Goal: Information Seeking & Learning: Check status

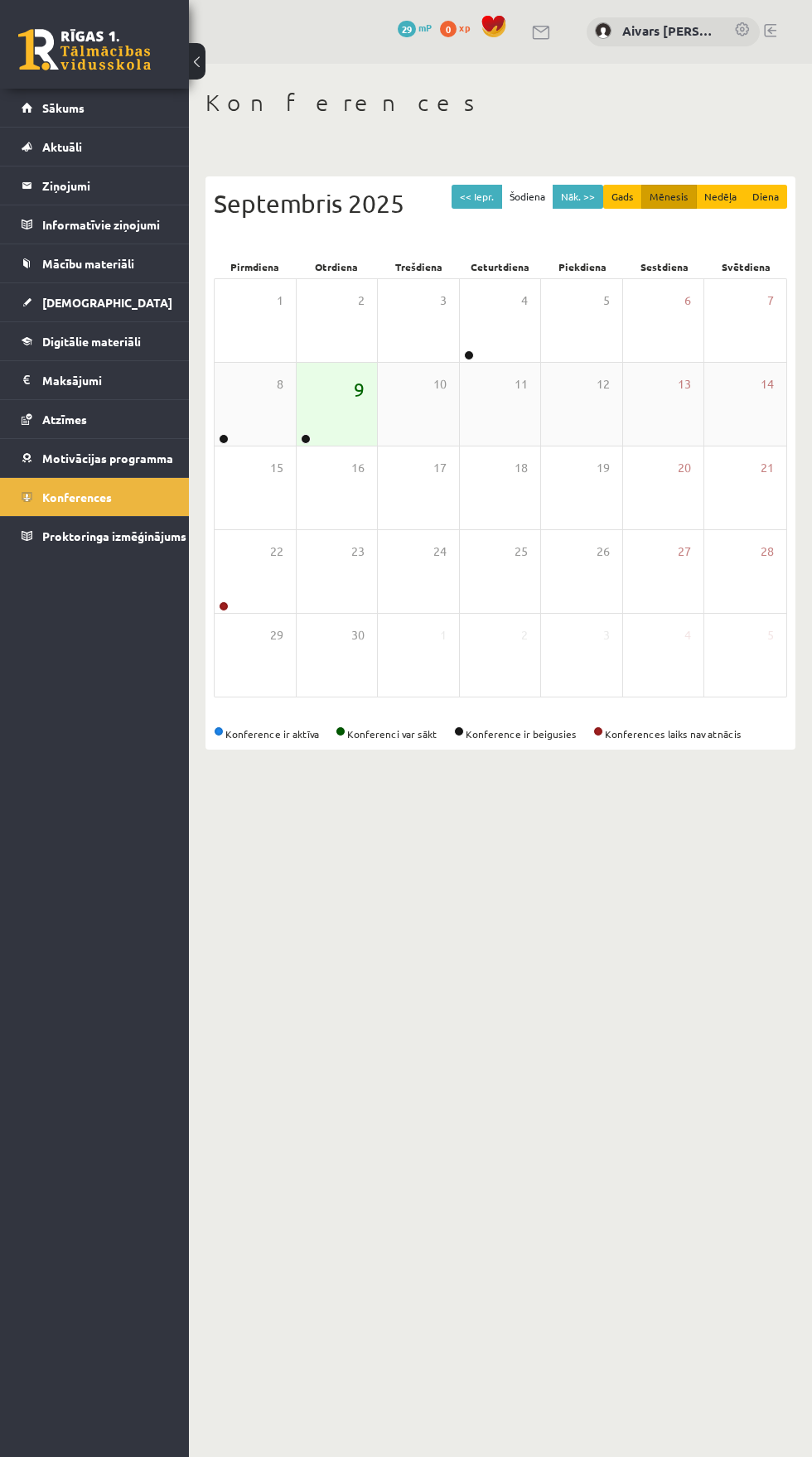
click at [358, 401] on span "9" at bounding box center [359, 389] width 11 height 28
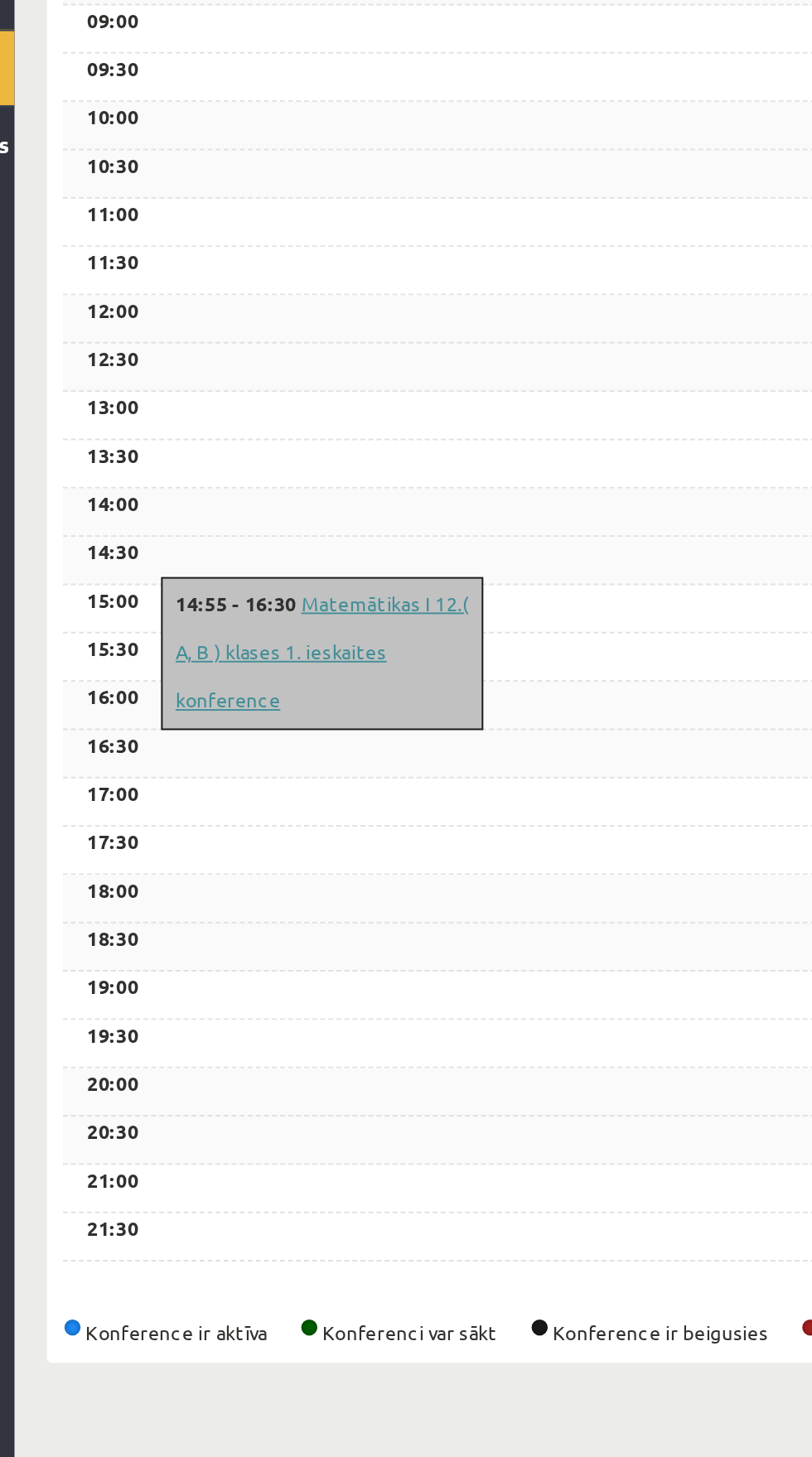
click at [330, 797] on link "Matemātikas I 12.( A, B ) klases 1. ieskaites konference" at bounding box center [347, 797] width 151 height 63
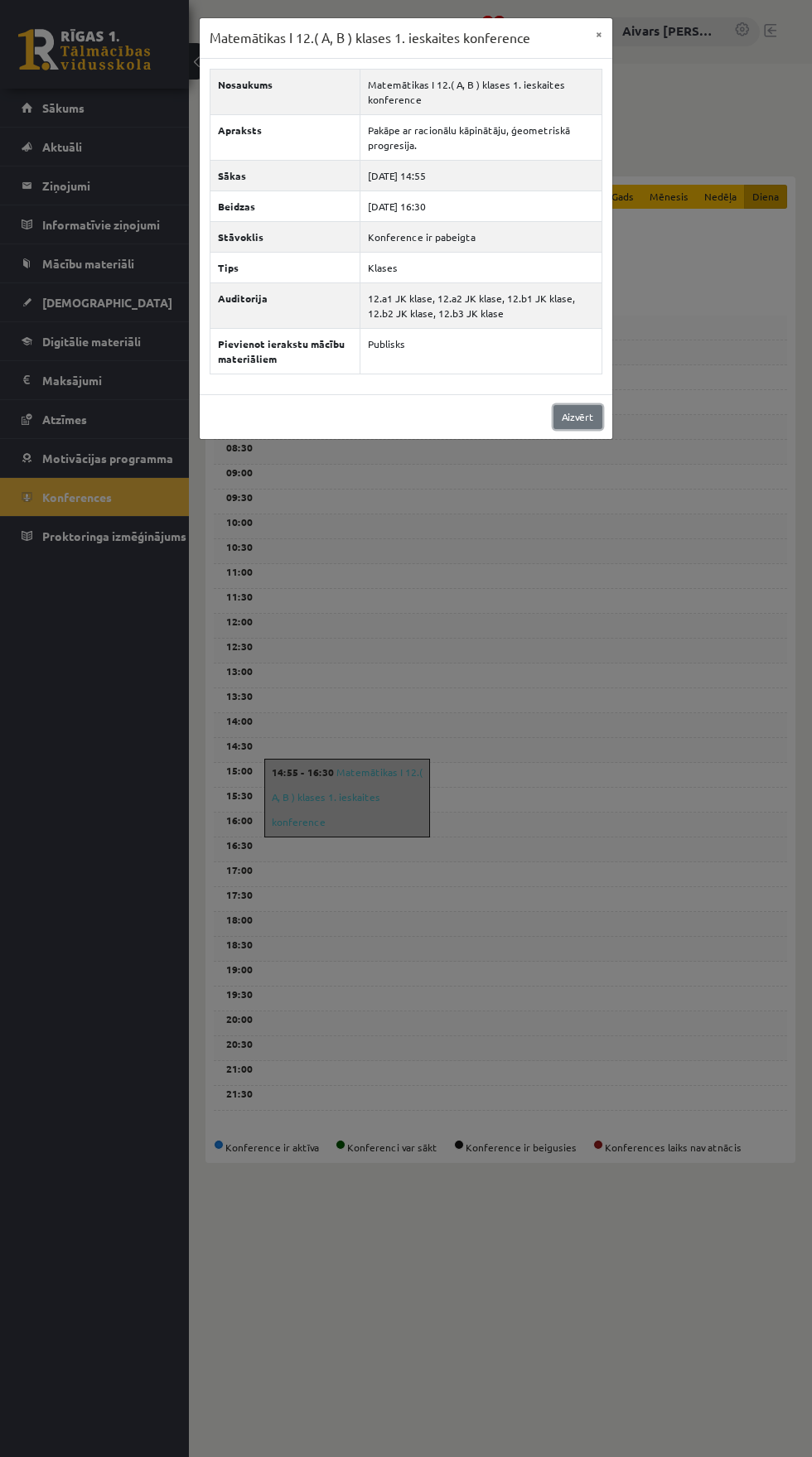
click at [576, 417] on link "Aizvērt" at bounding box center [577, 417] width 48 height 24
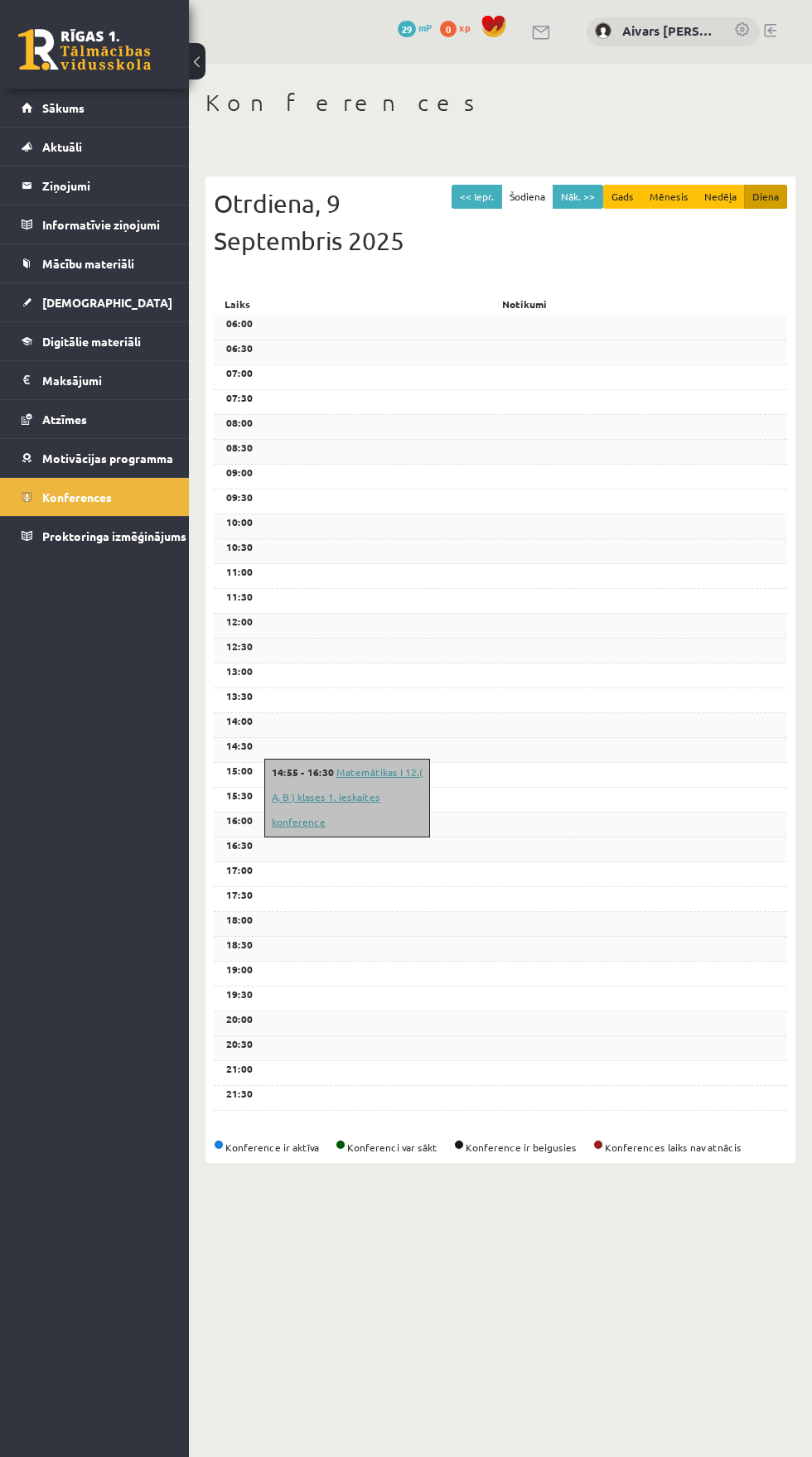
click at [320, 795] on link "Matemātikas I 12.( A, B ) klases 1. ieskaites konference" at bounding box center [347, 797] width 151 height 63
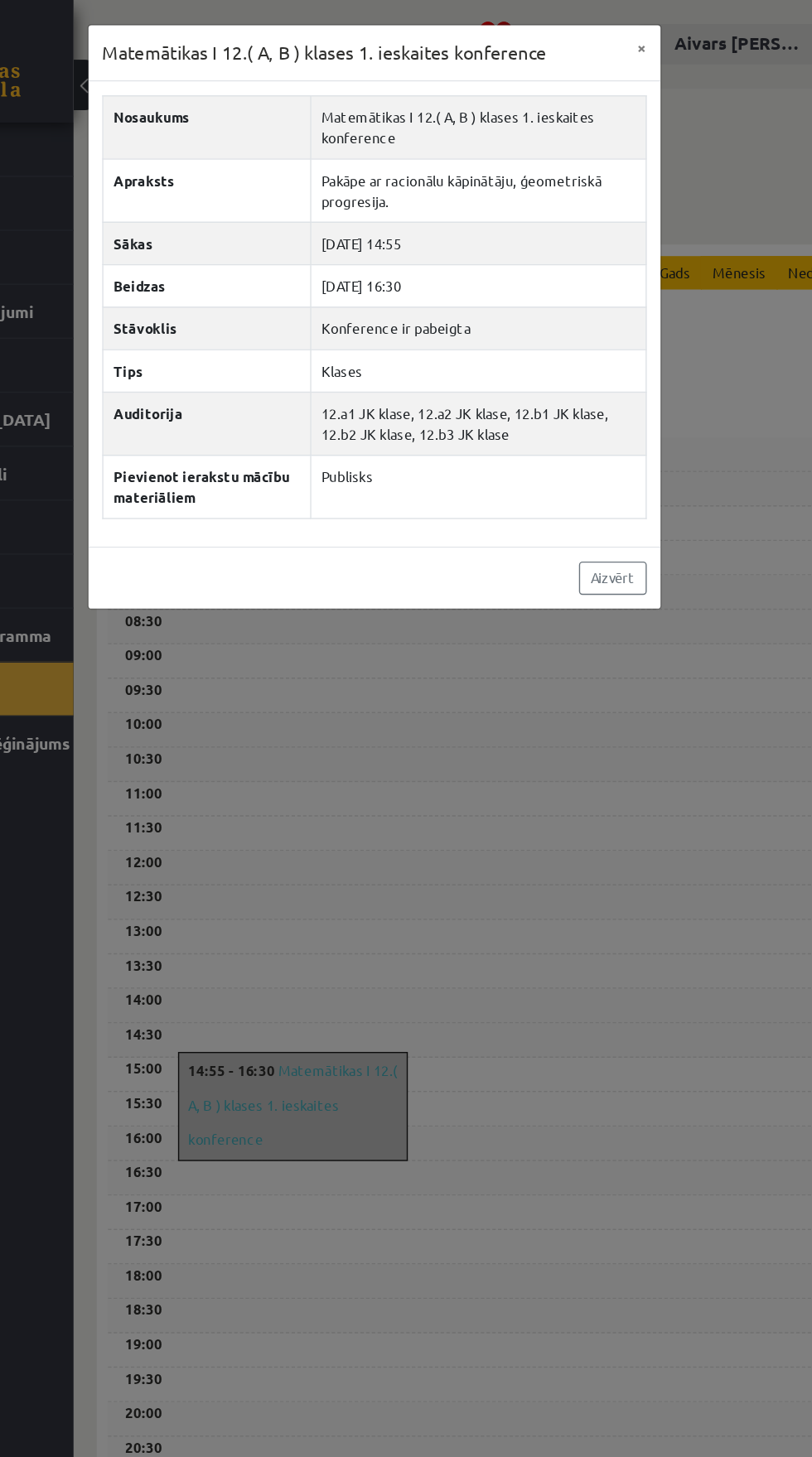
click at [571, 720] on div "Matemātikas I 12.( A, B ) klases 1. ieskaites konference × Nosaukums Matemātika…" at bounding box center [406, 728] width 812 height 1457
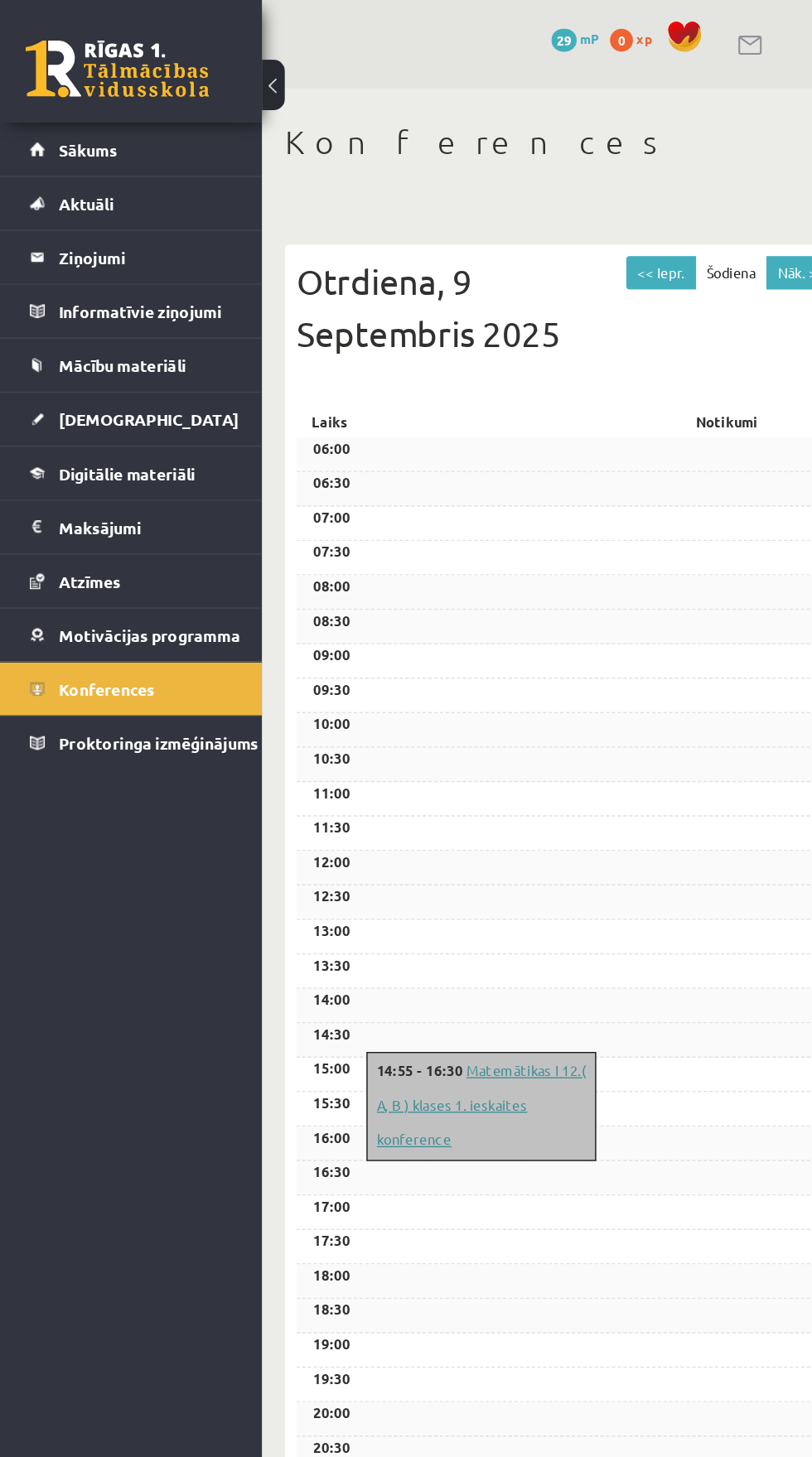
click at [358, 797] on link "Matemātikas I 12.( A, B ) klases 1. ieskaites konference" at bounding box center [347, 797] width 151 height 63
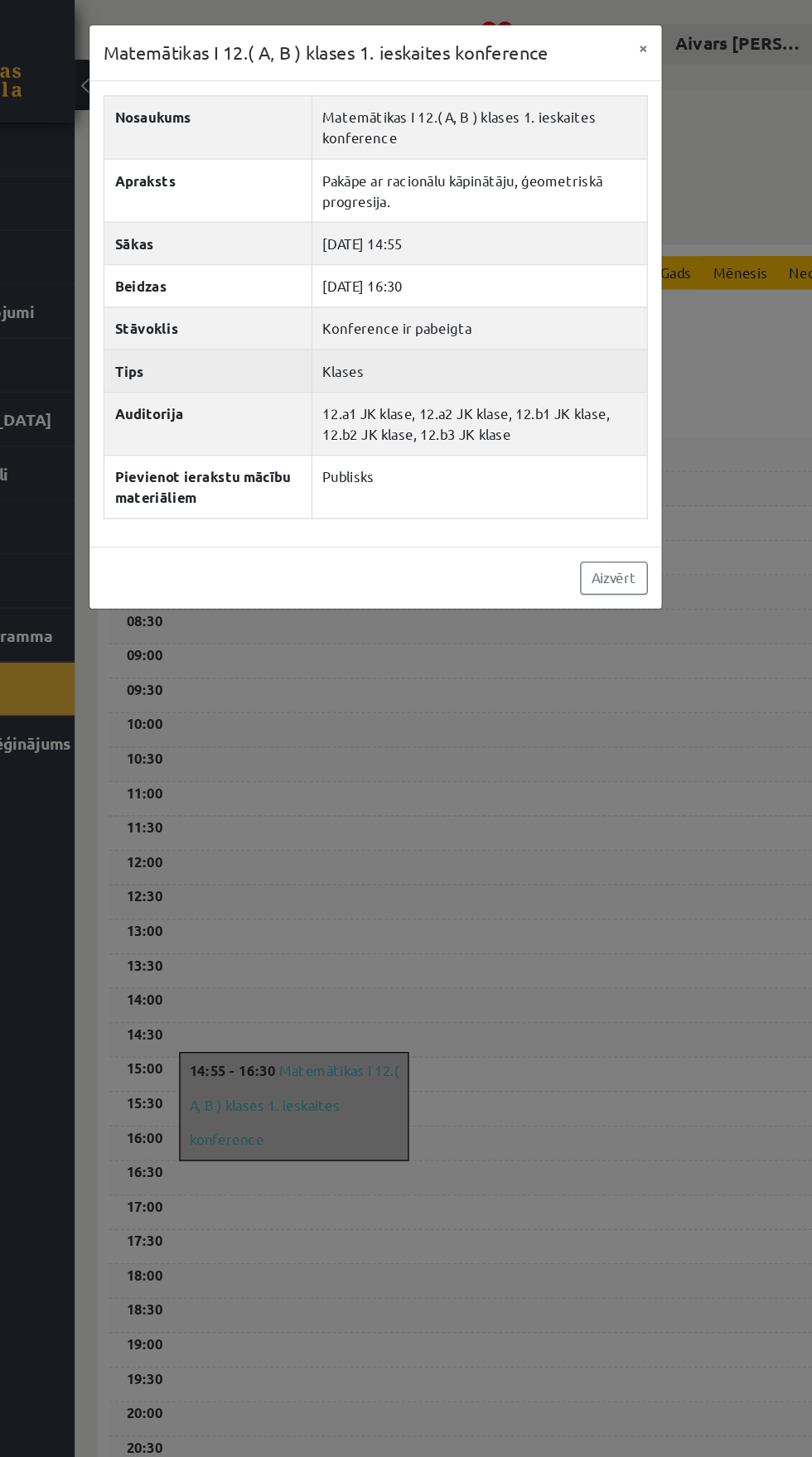
click at [385, 265] on td "Klases" at bounding box center [480, 267] width 242 height 31
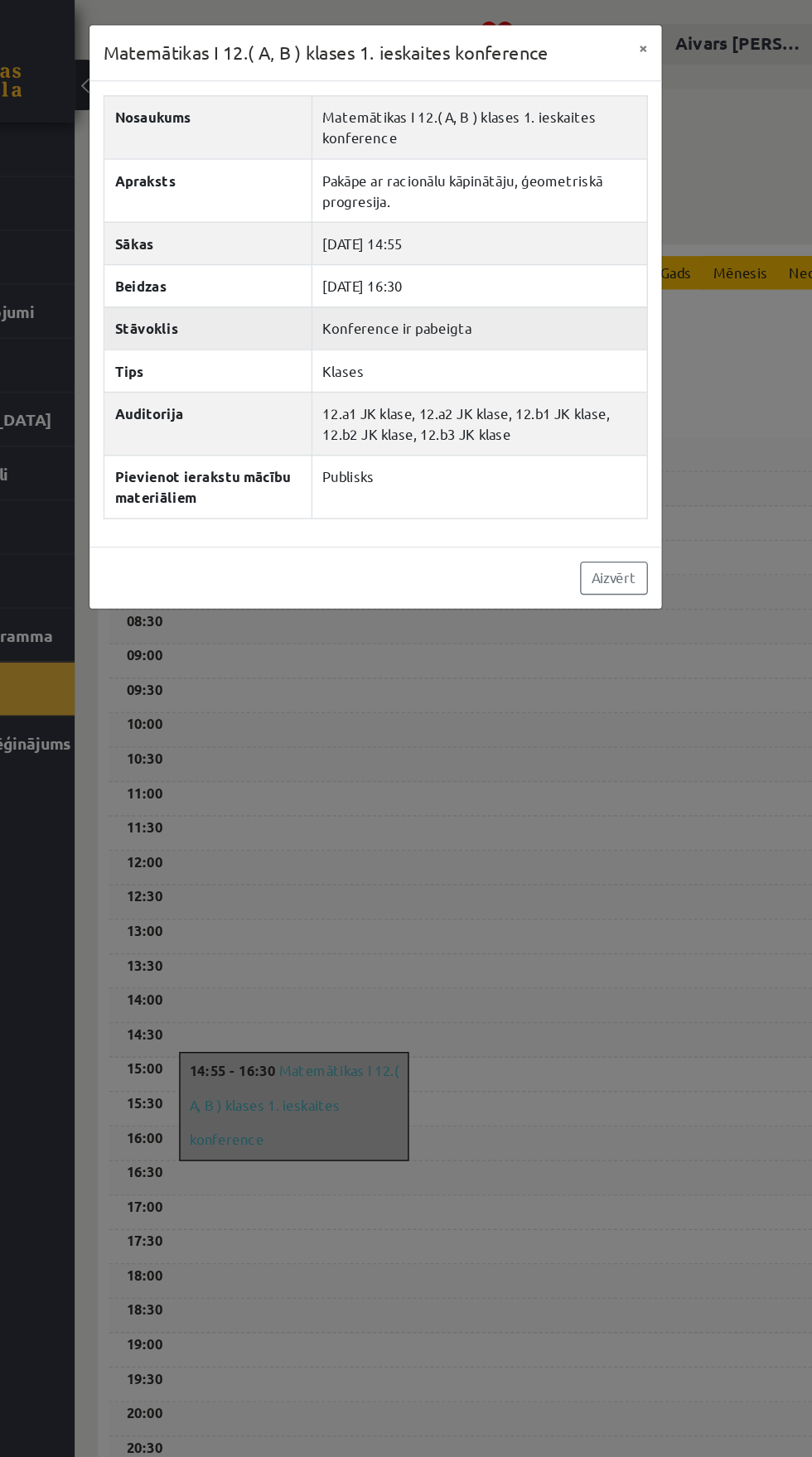
click at [380, 232] on td "Konference ir pabeigta" at bounding box center [480, 237] width 242 height 31
click at [399, 233] on td "Konference ir pabeigta" at bounding box center [480, 237] width 242 height 31
click at [563, 828] on div "Matemātikas I 12.( A, B ) klases 1. ieskaites konference × Nosaukums Matemātika…" at bounding box center [406, 728] width 812 height 1457
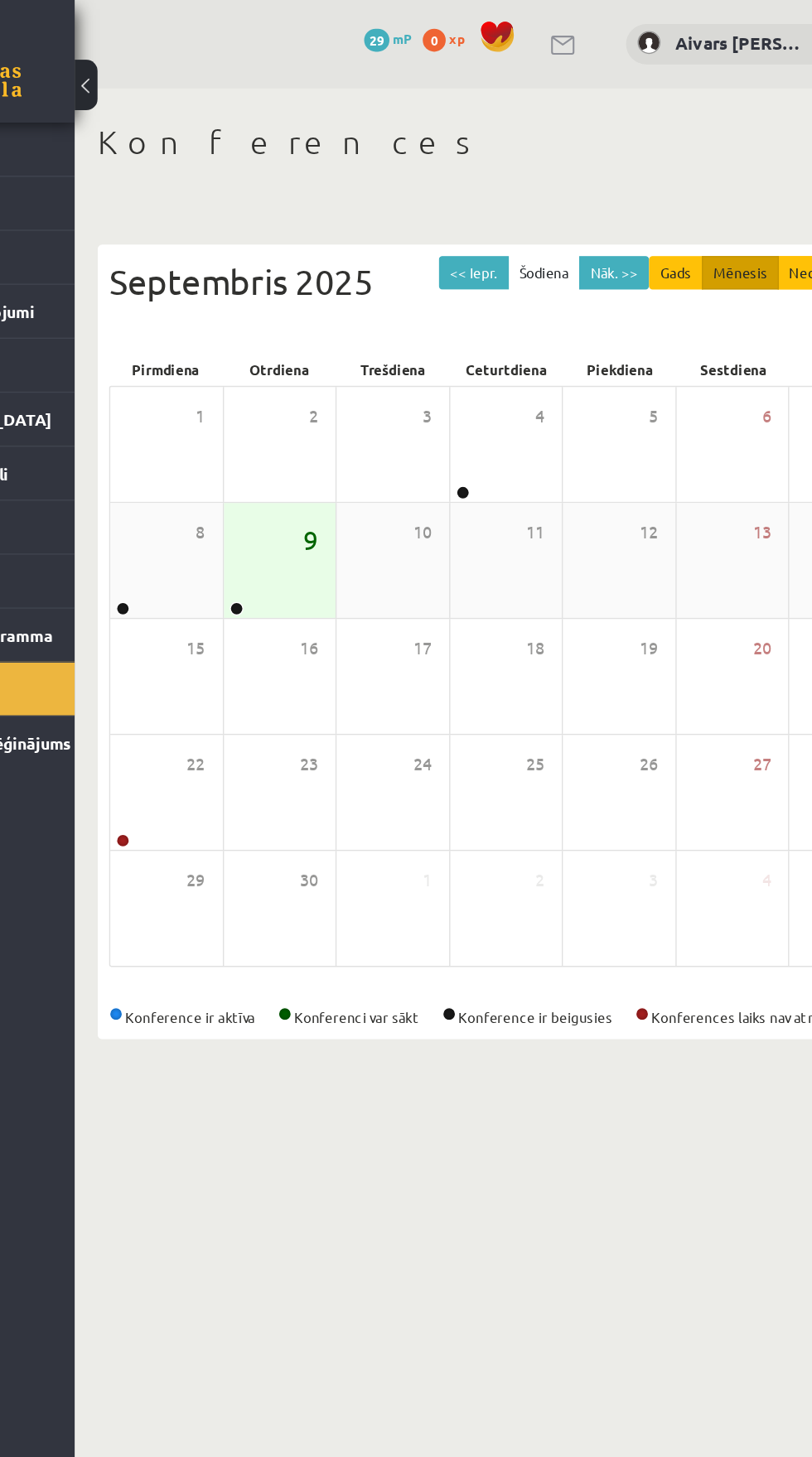
click at [357, 395] on span "9" at bounding box center [359, 389] width 11 height 28
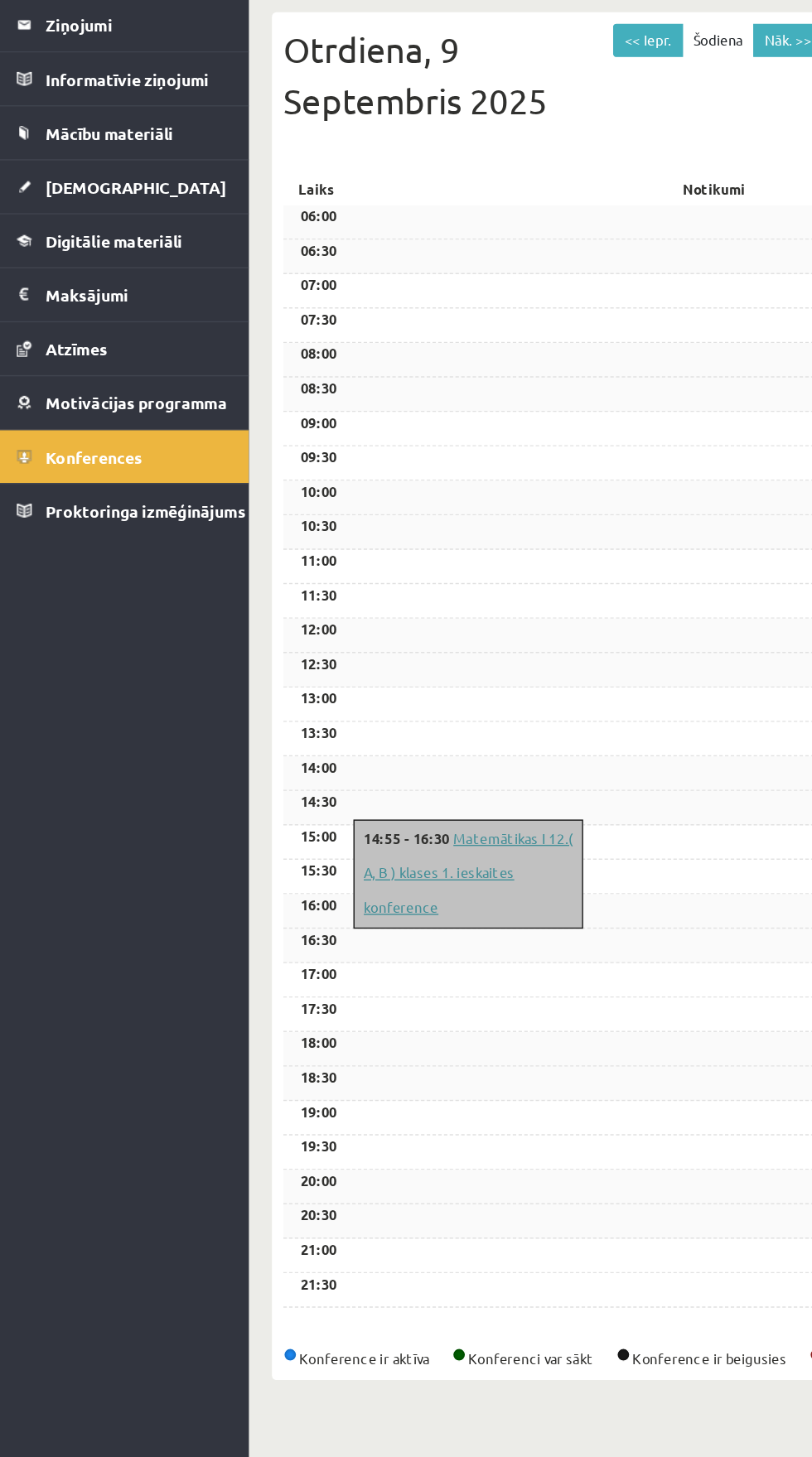
click at [322, 821] on link "Matemātikas I 12.( A, B ) klases 1. ieskaites konference" at bounding box center [347, 797] width 151 height 63
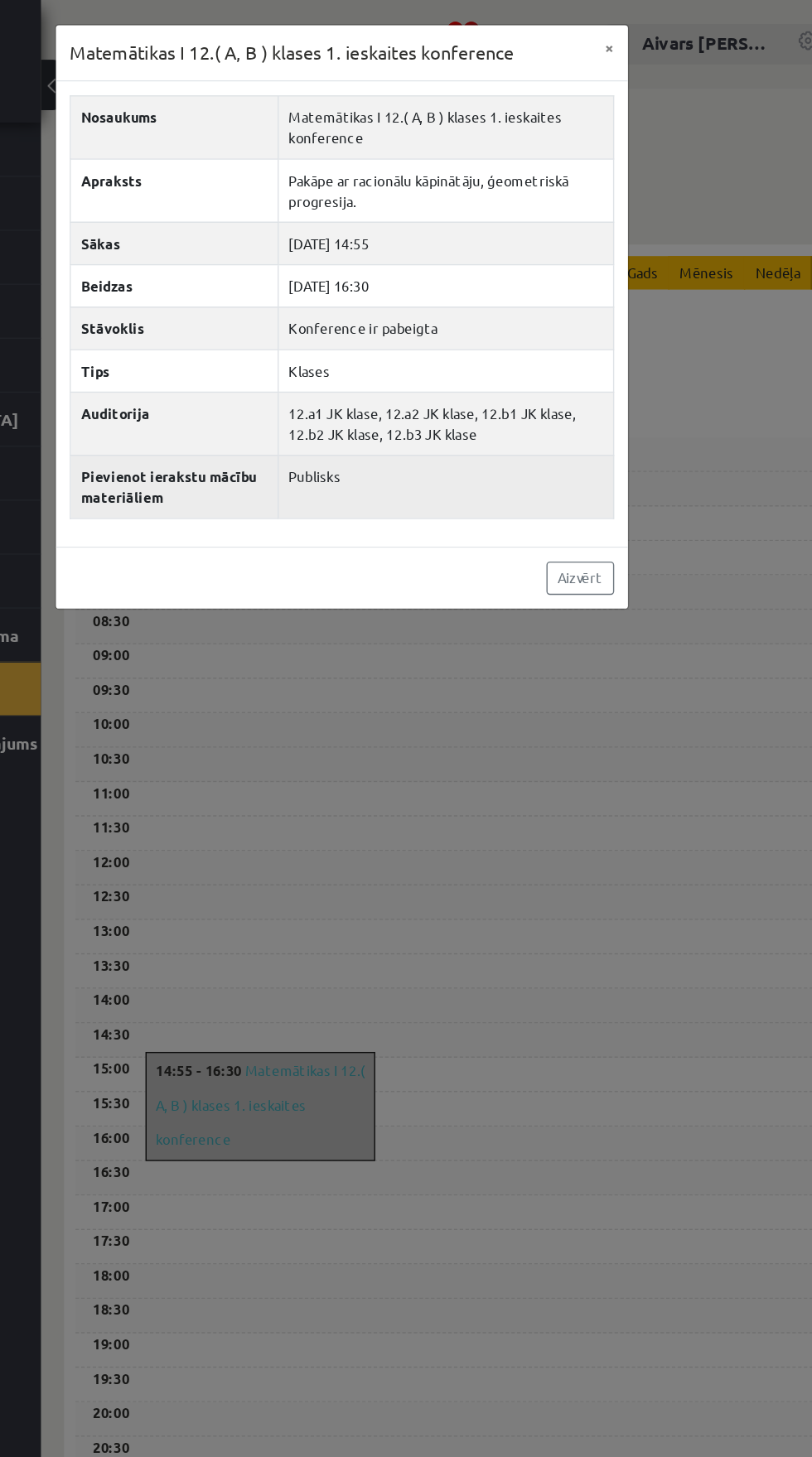
click at [286, 354] on th "Pievienot ierakstu mācību materiāliem" at bounding box center [285, 351] width 150 height 46
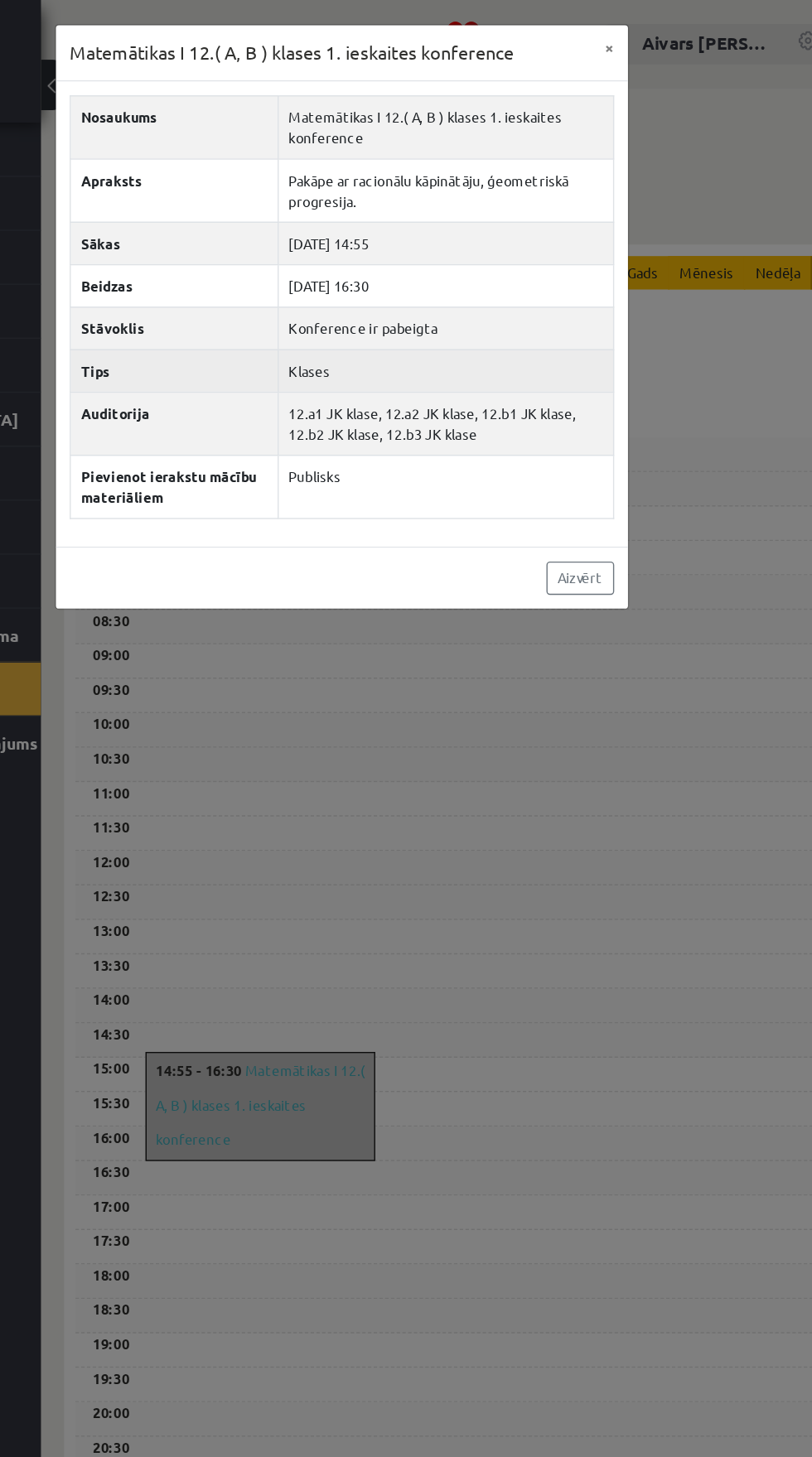
click at [305, 270] on th "Tips" at bounding box center [285, 267] width 150 height 31
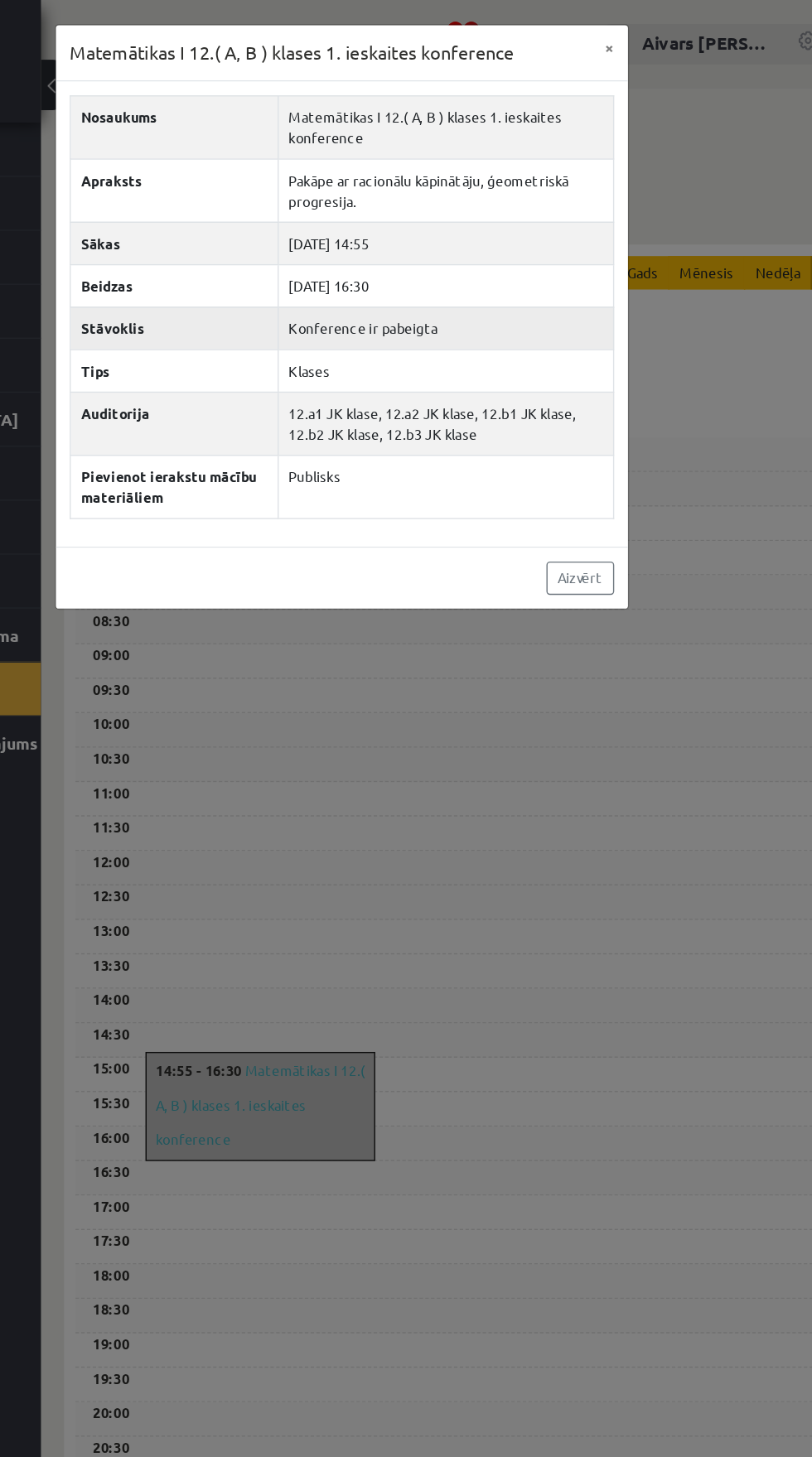
click at [271, 242] on th "Stāvoklis" at bounding box center [285, 237] width 150 height 31
click at [383, 235] on td "Konference ir pabeigta" at bounding box center [480, 237] width 242 height 31
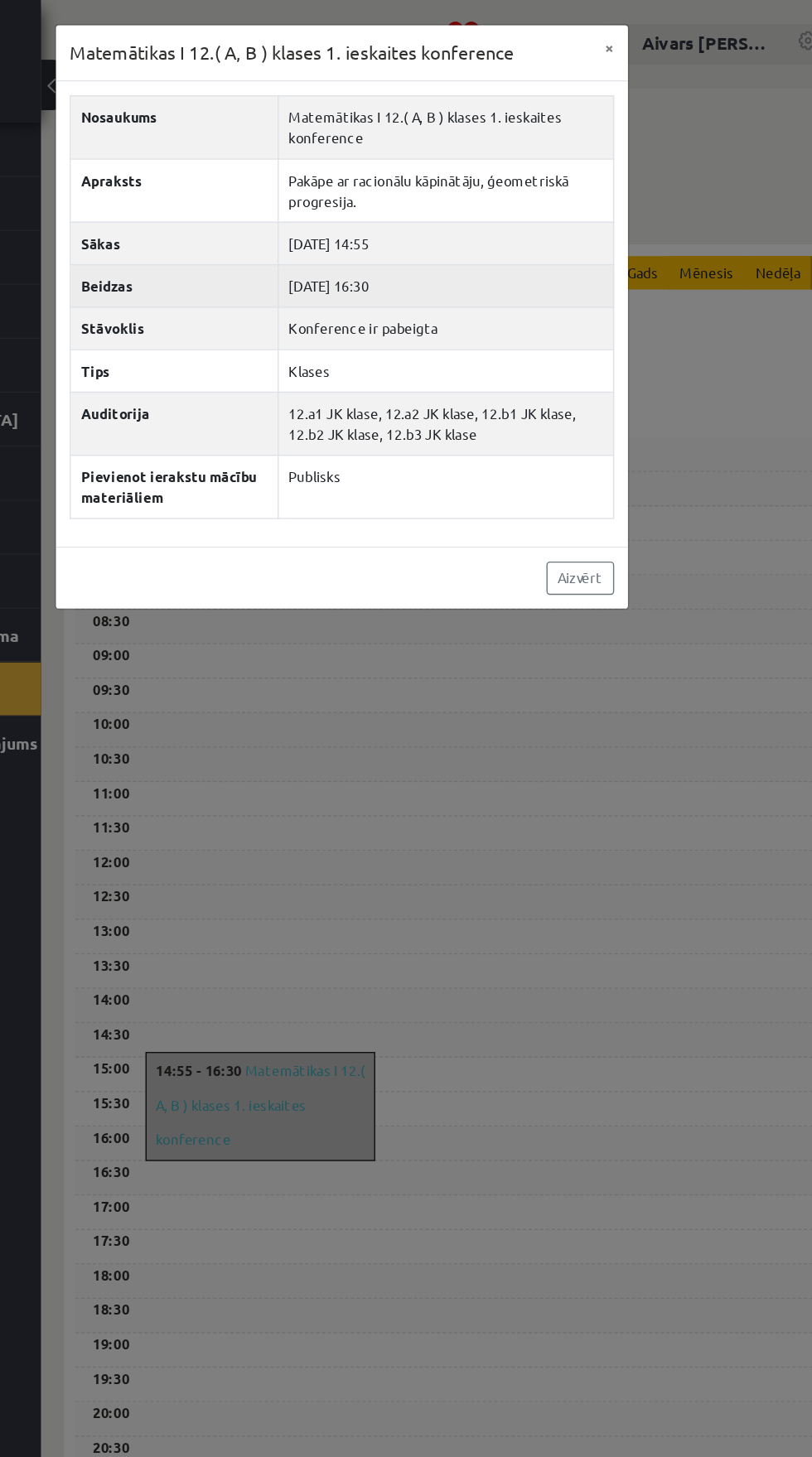
click at [409, 206] on td "[DATE] 16:30" at bounding box center [480, 206] width 242 height 31
click at [392, 176] on td "[DATE] 14:55" at bounding box center [480, 176] width 242 height 31
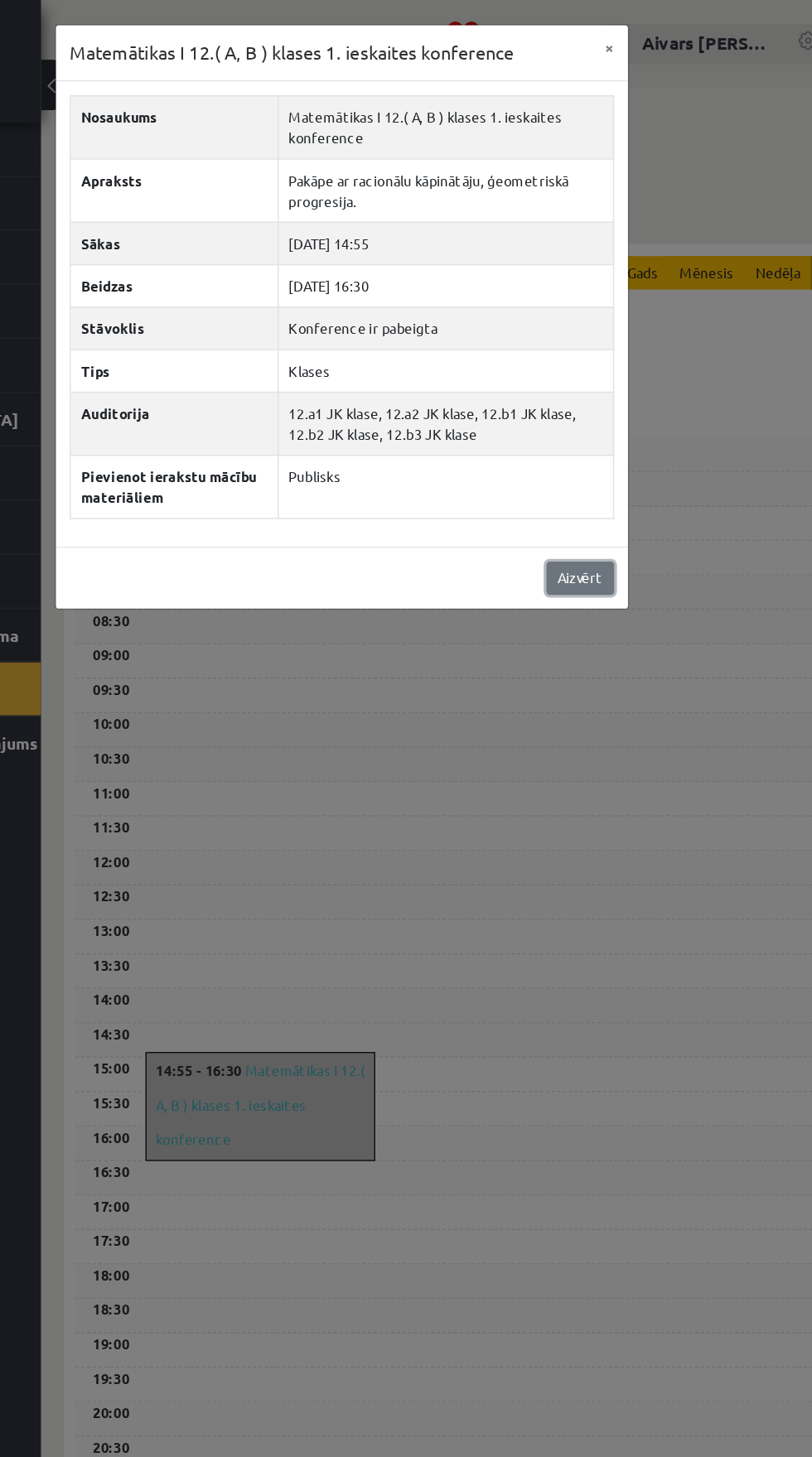
click at [583, 423] on link "Aizvērt" at bounding box center [577, 417] width 48 height 24
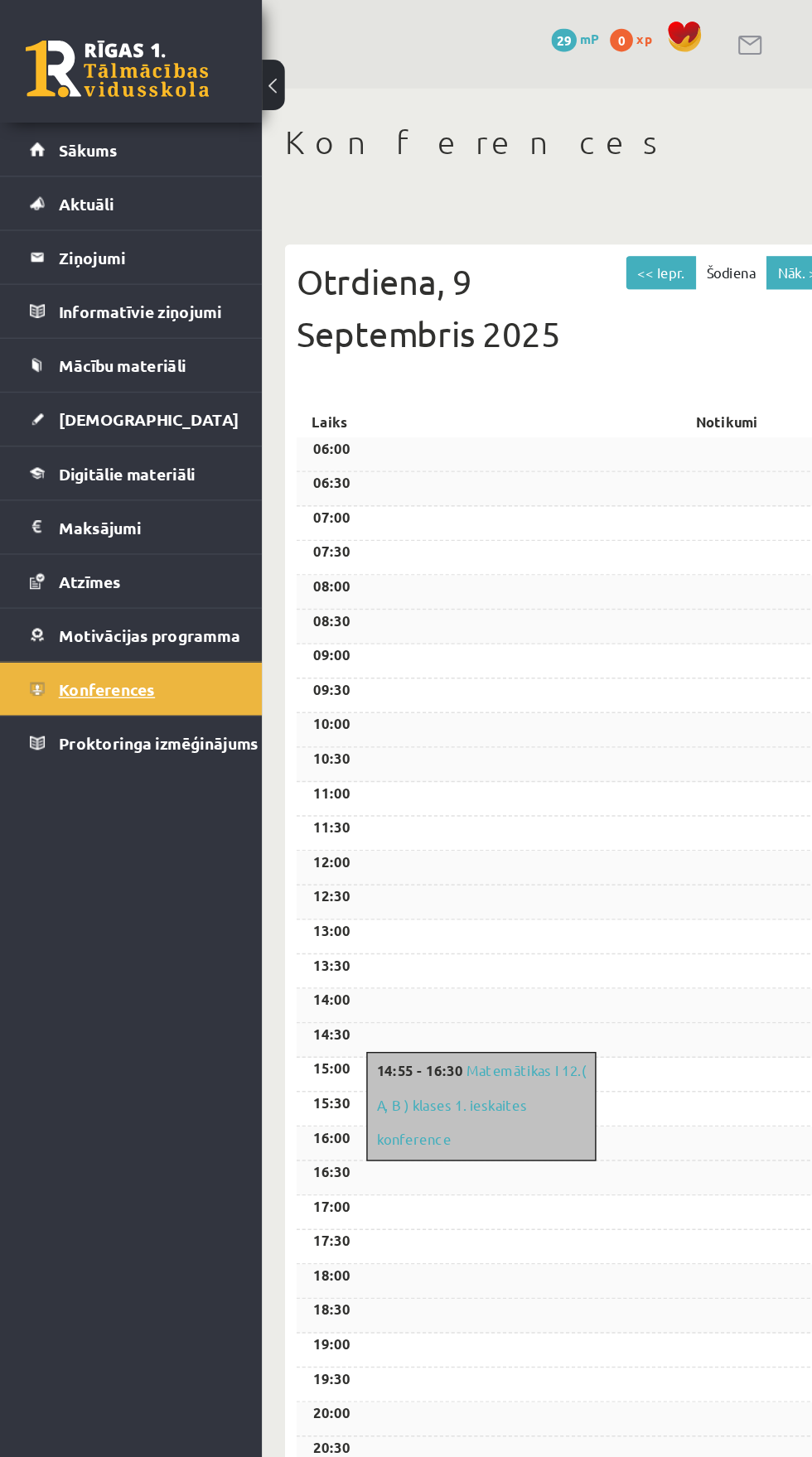
click at [54, 504] on link "Konferences" at bounding box center [95, 498] width 146 height 38
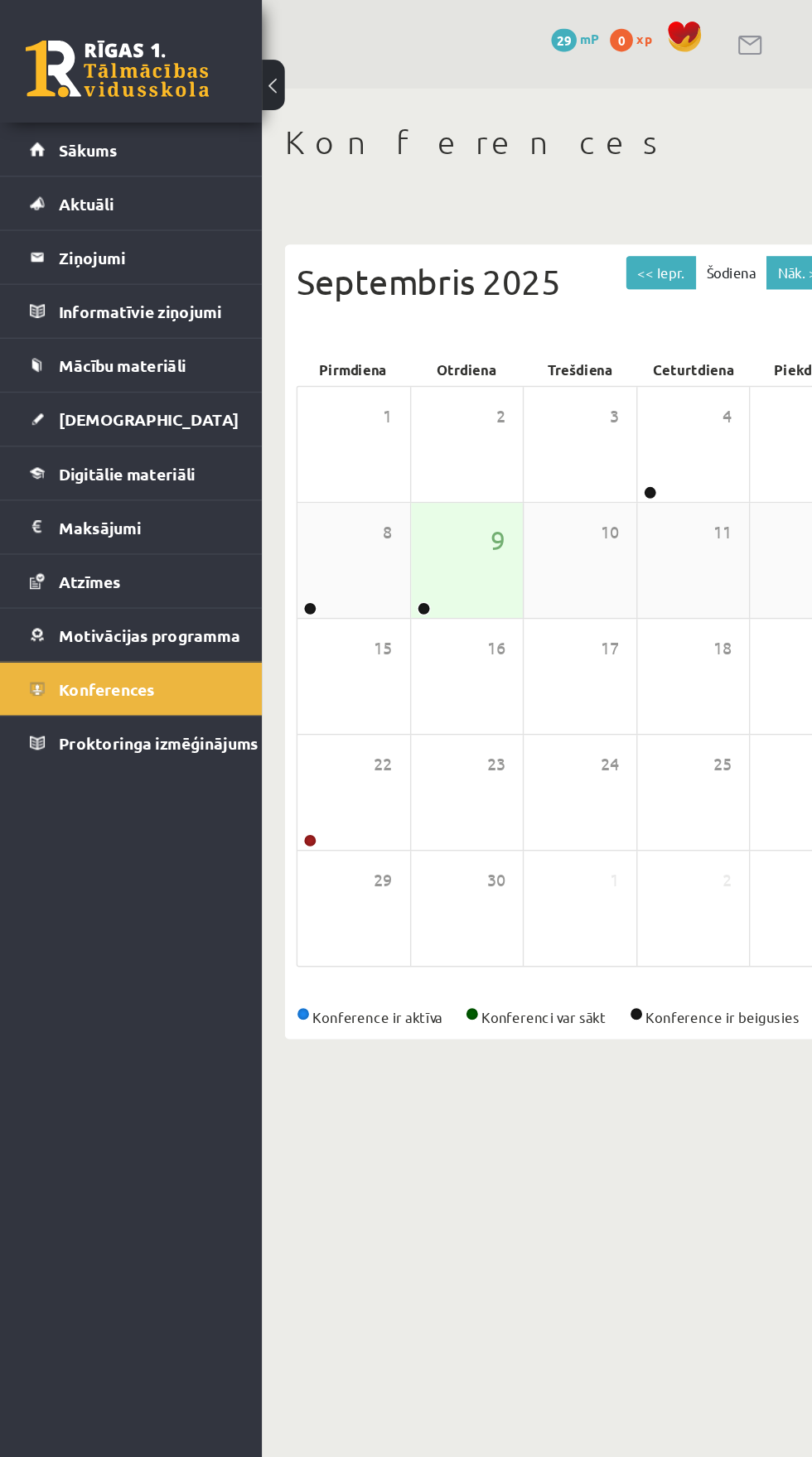
click at [336, 394] on div "9" at bounding box center [337, 404] width 81 height 83
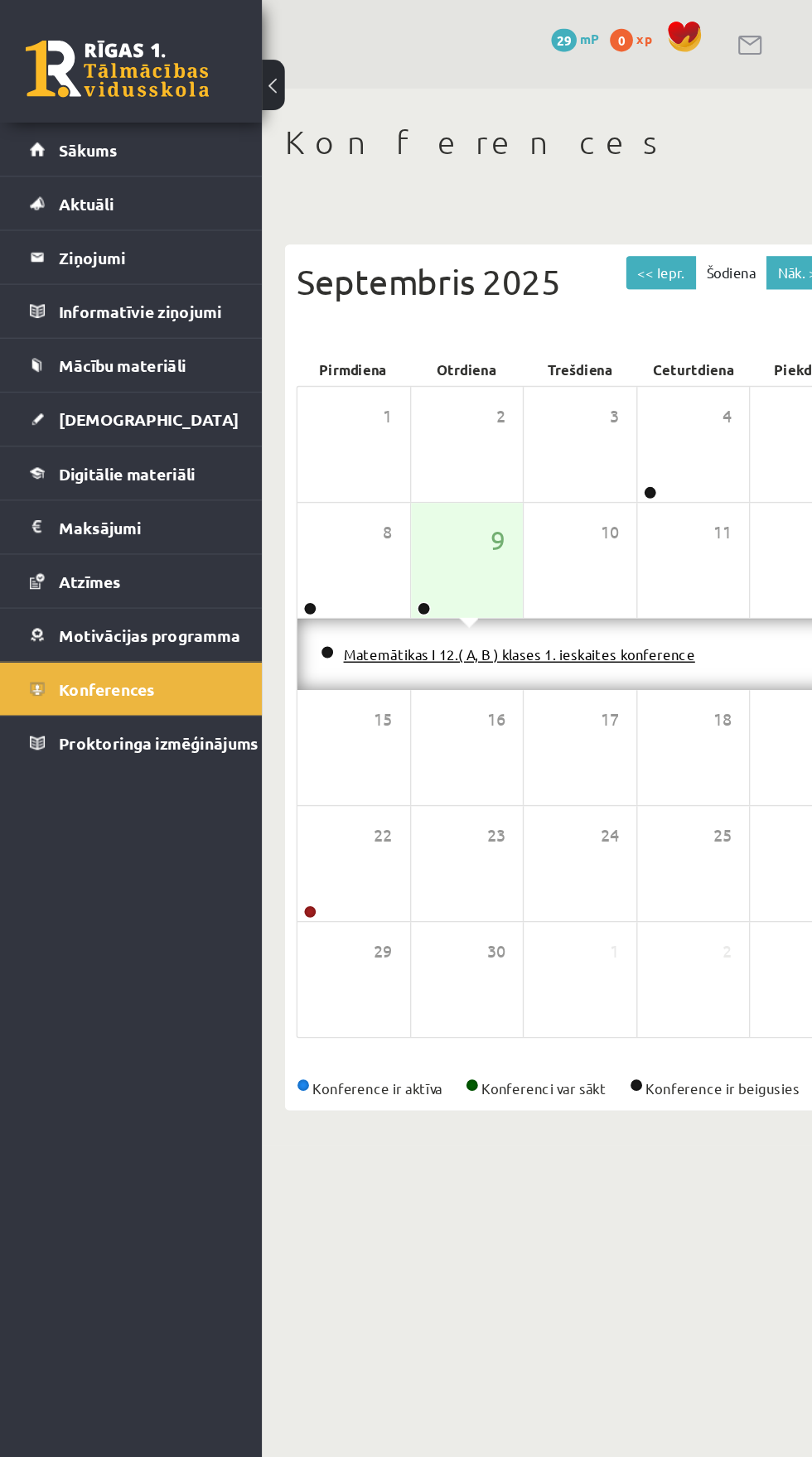
click at [301, 471] on link "Matemātikas I 12.( A, B ) klases 1. ieskaites konference" at bounding box center [374, 472] width 253 height 13
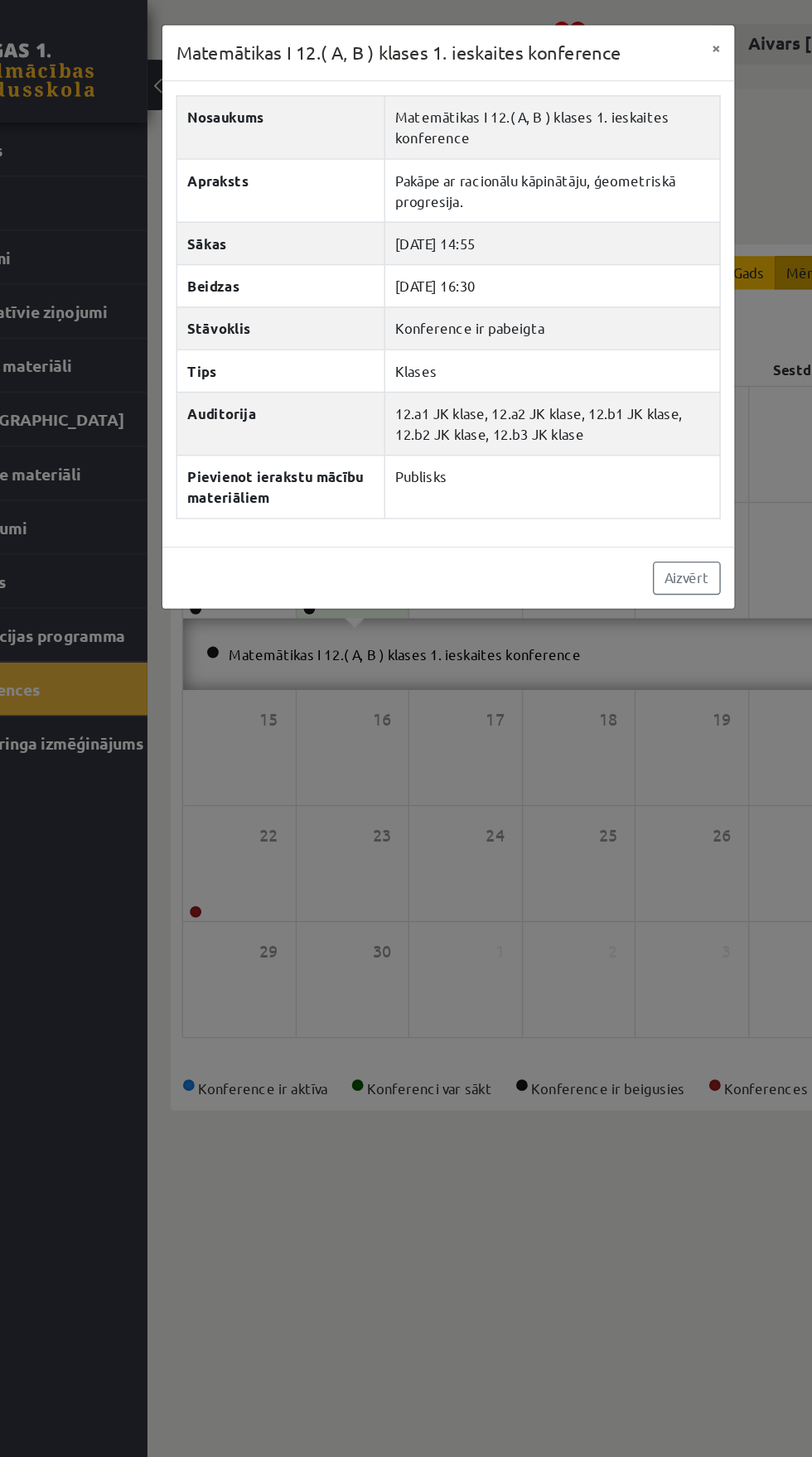
click at [471, 863] on div "Matemātikas I 12.( A, B ) klases 1. ieskaites konference × Nosaukums Matemātika…" at bounding box center [406, 728] width 812 height 1457
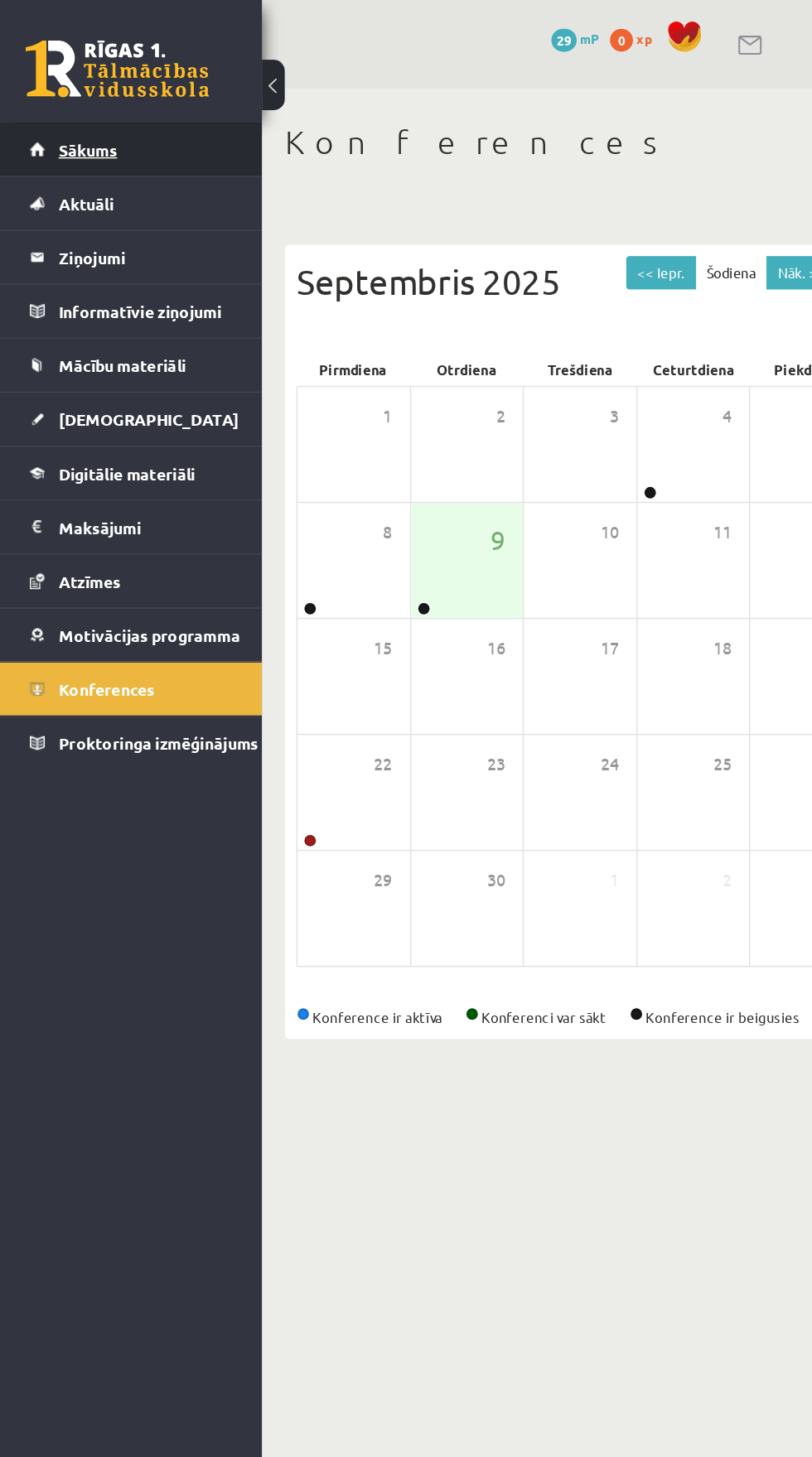
click at [39, 94] on link "Sākums" at bounding box center [95, 108] width 146 height 38
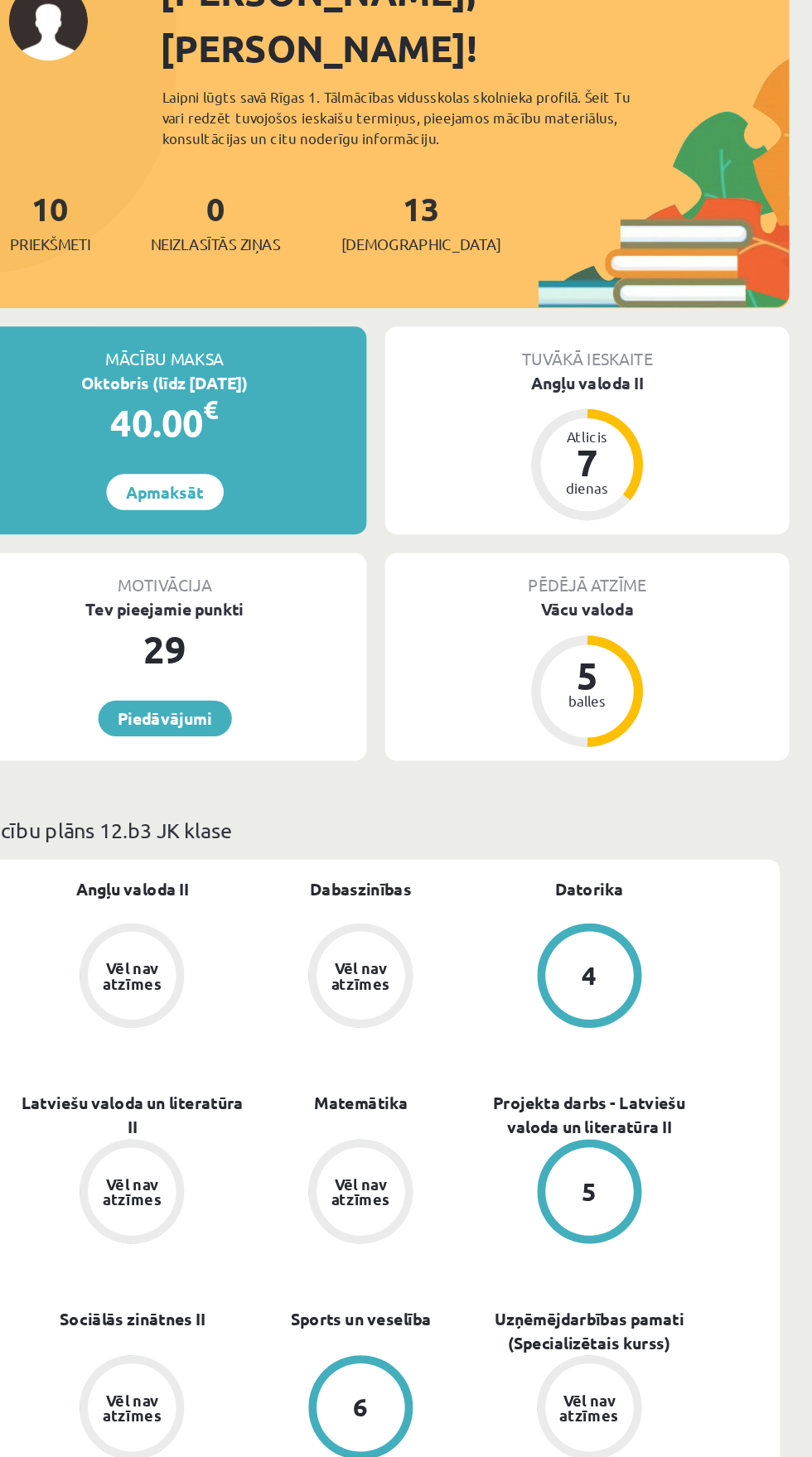
scroll to position [7, 0]
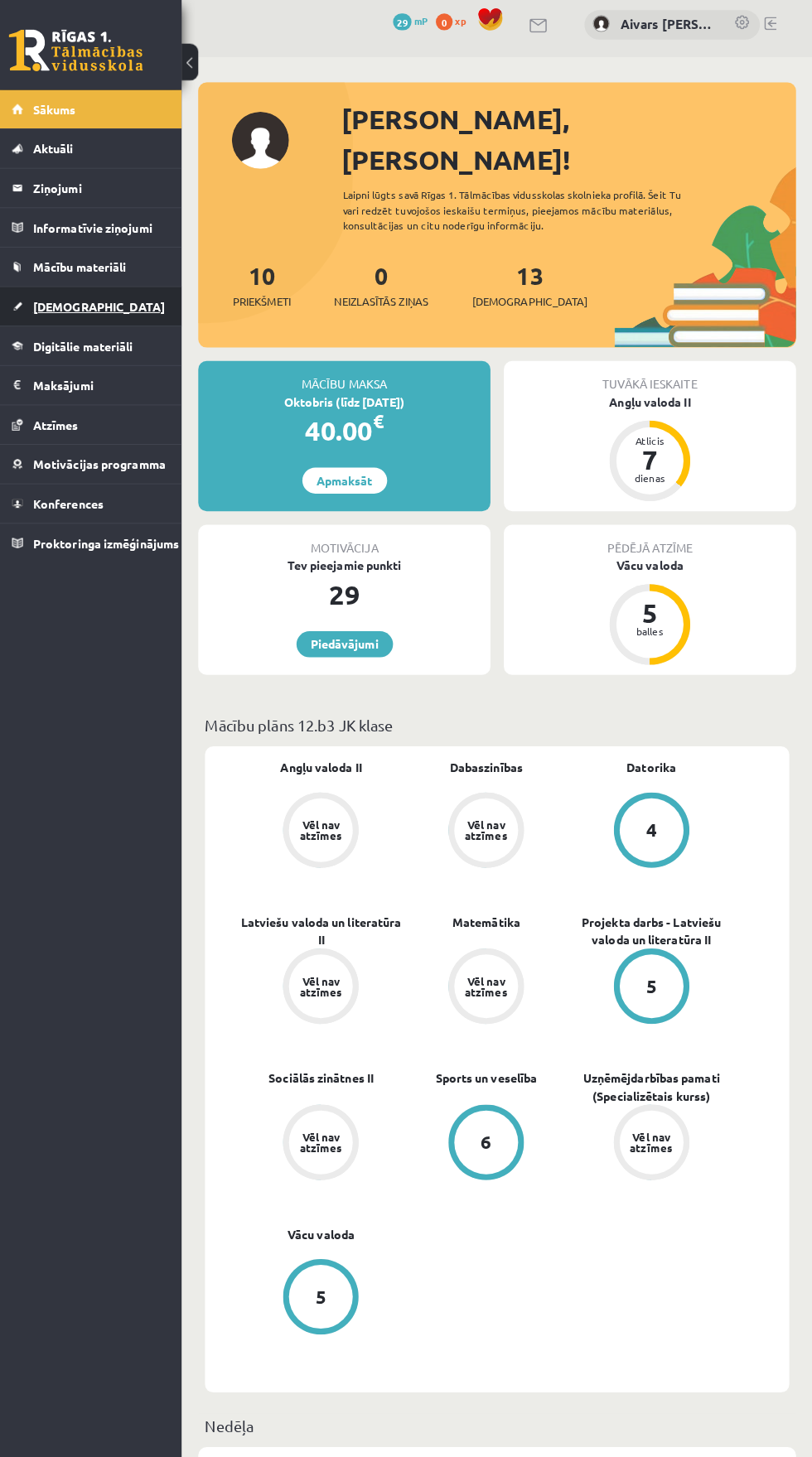
click at [41, 313] on link "[DEMOGRAPHIC_DATA]" at bounding box center [95, 303] width 146 height 38
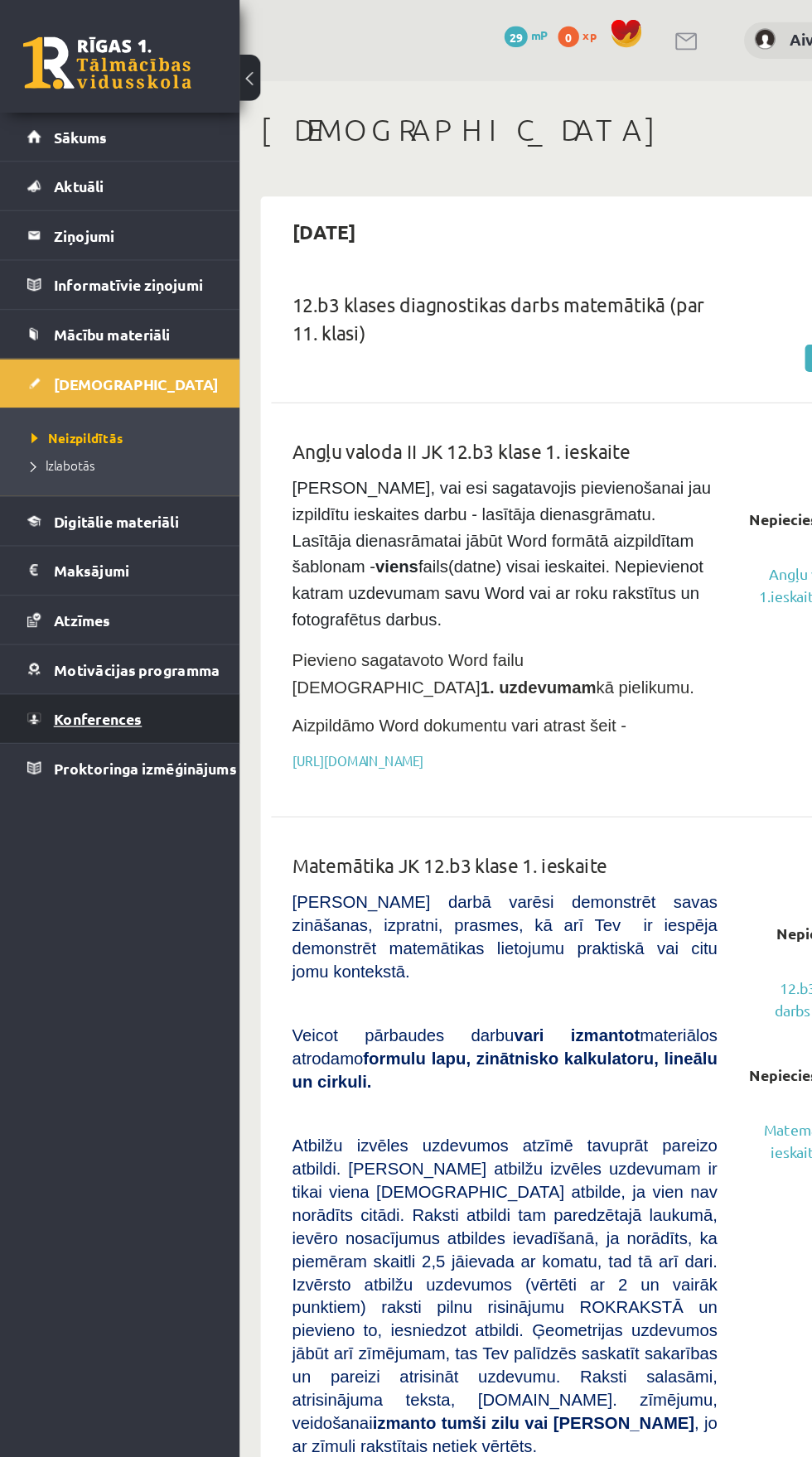
click at [54, 568] on span "Konferences" at bounding box center [77, 566] width 69 height 15
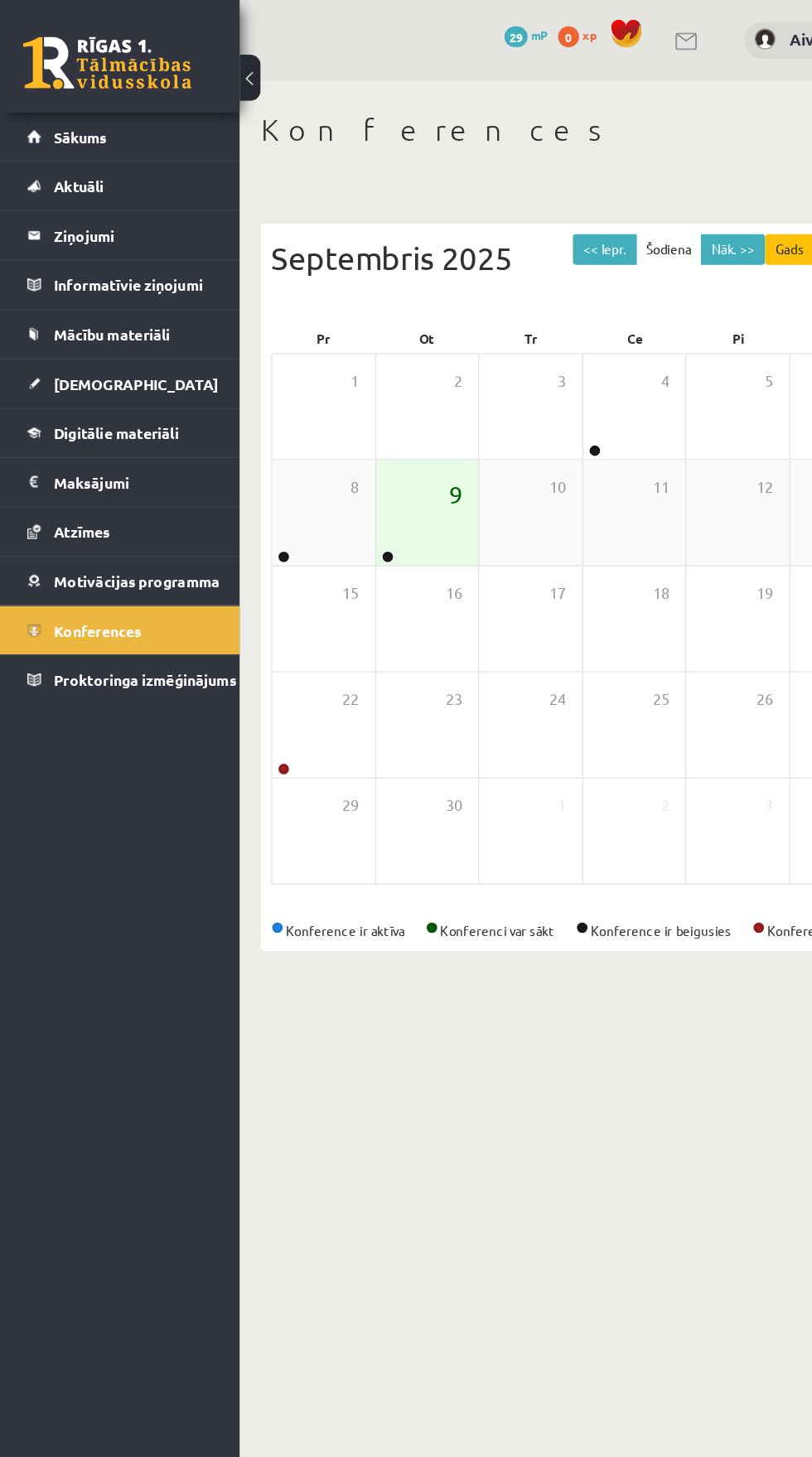
click at [354, 395] on span "9" at bounding box center [359, 389] width 11 height 28
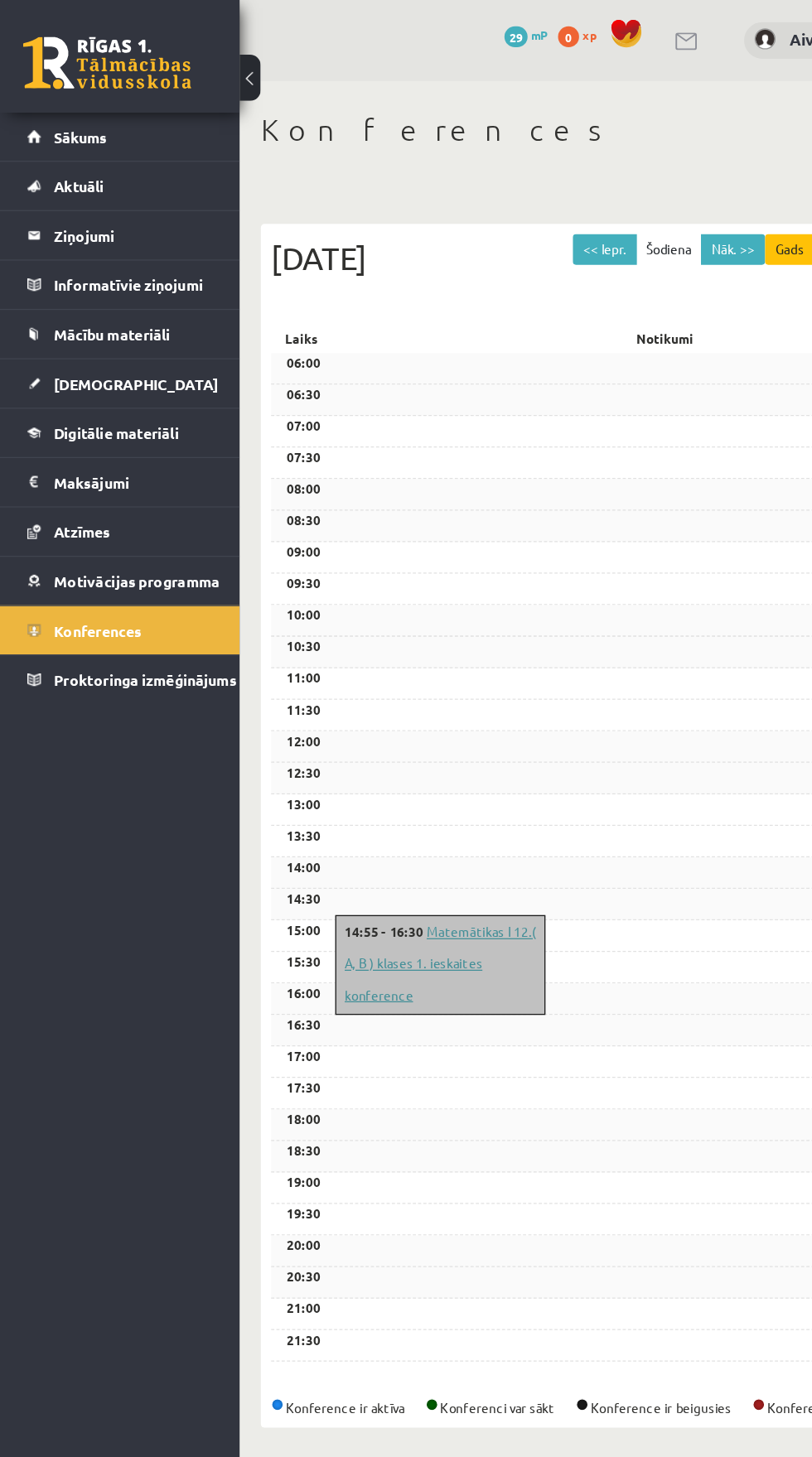
click at [369, 791] on link "Matemātikas I 12.( A, B ) klases 1. ieskaites konference" at bounding box center [347, 759] width 151 height 63
